Goal: Information Seeking & Learning: Find specific fact

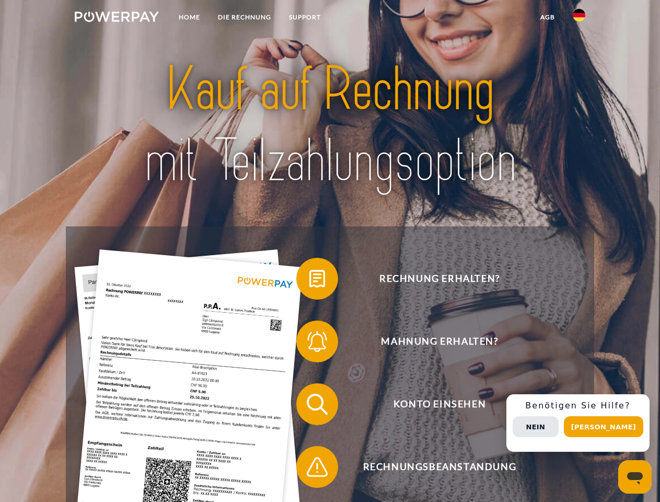
click at [117, 18] on img at bounding box center [117, 17] width 84 height 10
click at [579, 18] on img at bounding box center [579, 15] width 13 height 13
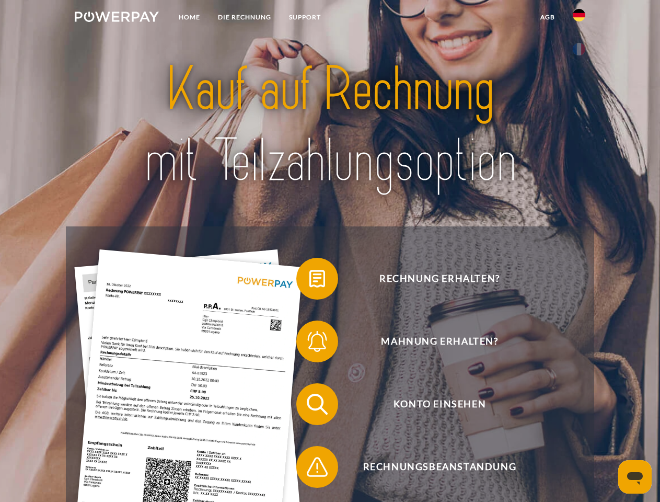
click at [547, 17] on link "agb" at bounding box center [548, 17] width 32 height 19
click at [310, 281] on span at bounding box center [302, 279] width 52 height 52
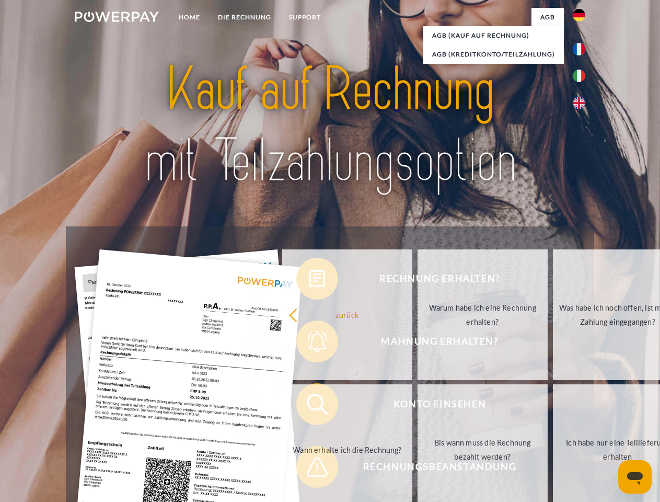
click at [310, 344] on div "Rechnung erhalten? Mahnung erhalten? Konto einsehen" at bounding box center [330, 435] width 528 height 418
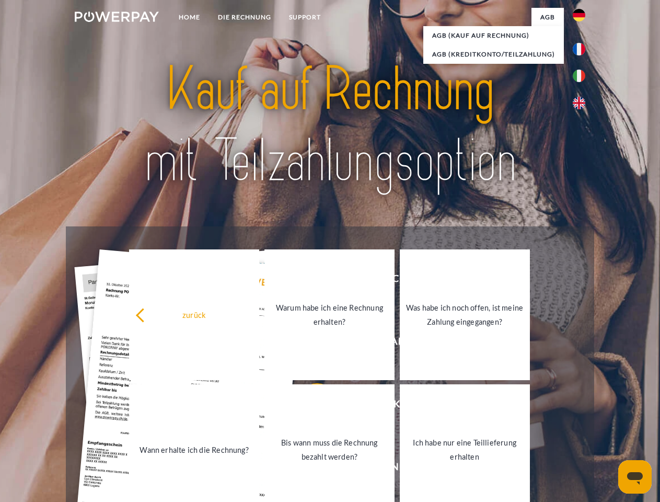
click at [310, 406] on link "Bis wann muss die Rechnung bezahlt werden?" at bounding box center [330, 449] width 130 height 131
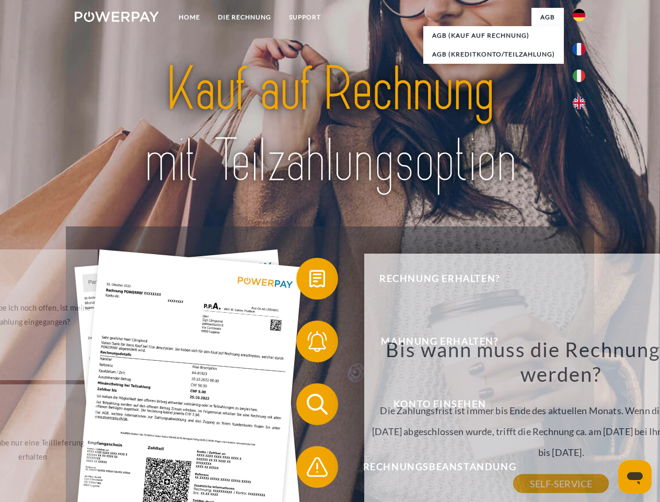
click at [371, 469] on div "Bis wann muss die Rechnung bezahlt werden? Die Zahlungsfrist ist immer bis Ende…" at bounding box center [562, 410] width 382 height 147
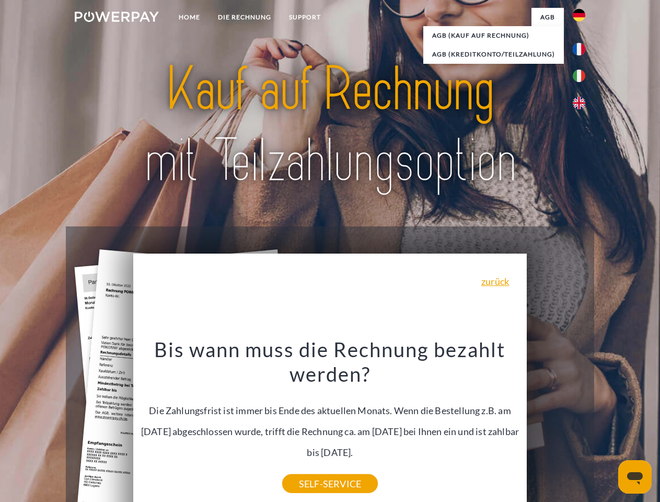
click at [582, 423] on div "Rechnung erhalten? Mahnung erhalten? Konto einsehen" at bounding box center [330, 435] width 528 height 418
click at [556, 425] on span "Konto einsehen" at bounding box center [440, 404] width 256 height 42
click at [608, 427] on header "Home DIE RECHNUNG SUPPORT" at bounding box center [330, 361] width 660 height 722
